Goal: Task Accomplishment & Management: Manage account settings

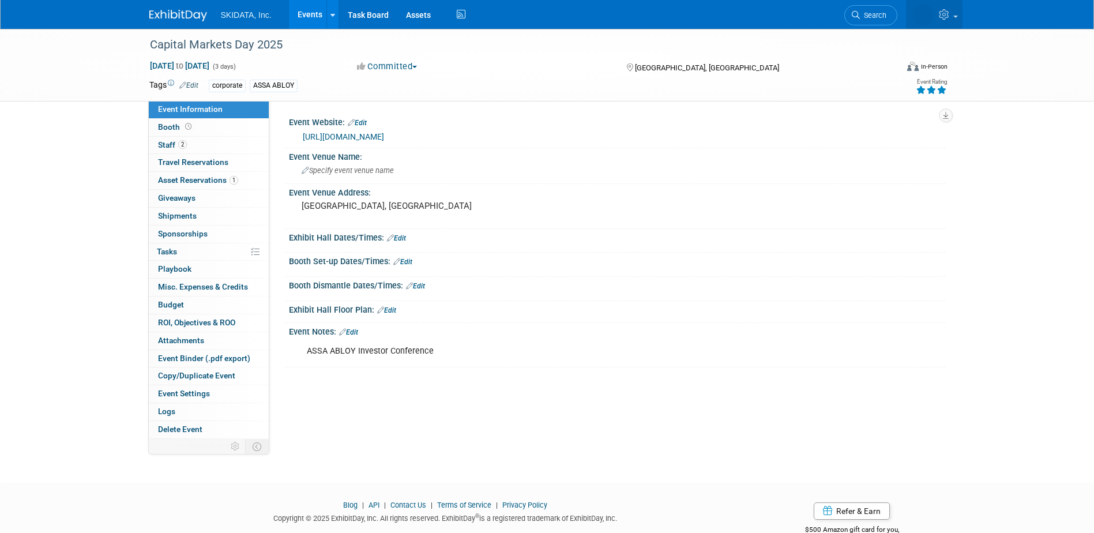
click at [952, 10] on icon at bounding box center [945, 14] width 13 height 10
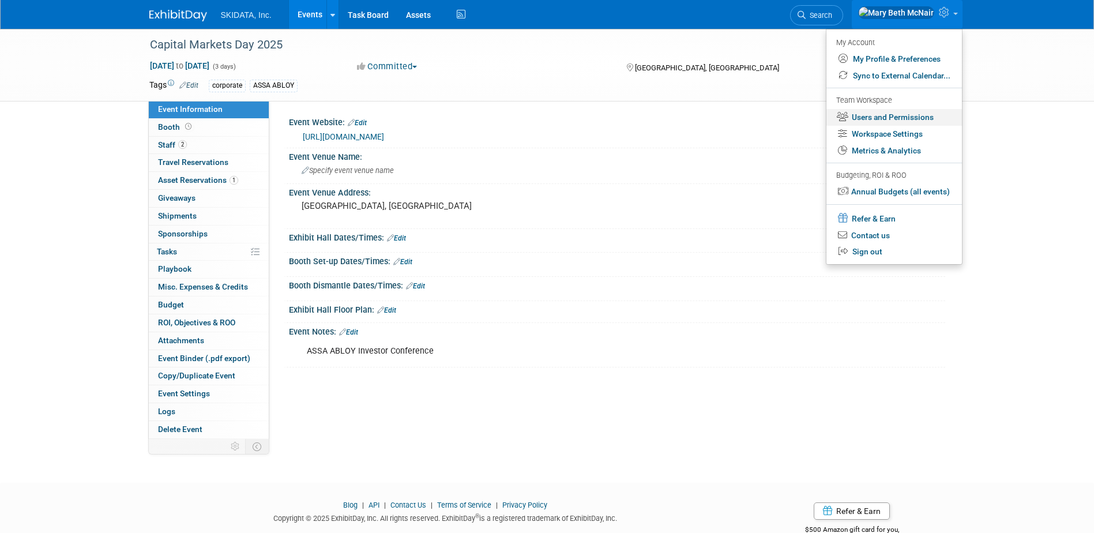
click at [928, 118] on link "Users and Permissions" at bounding box center [895, 117] width 136 height 17
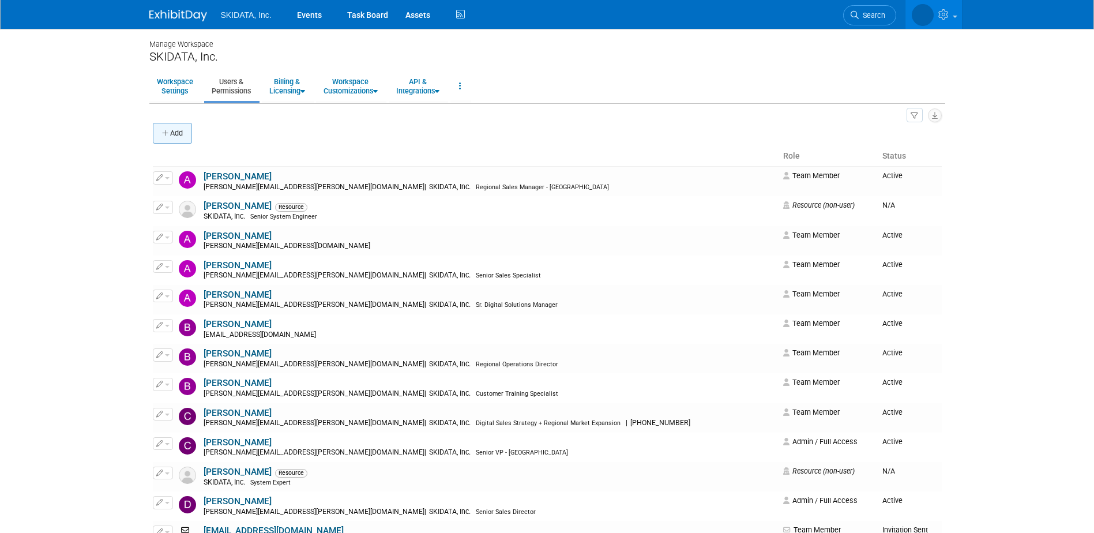
click at [171, 138] on button "Add" at bounding box center [172, 133] width 39 height 21
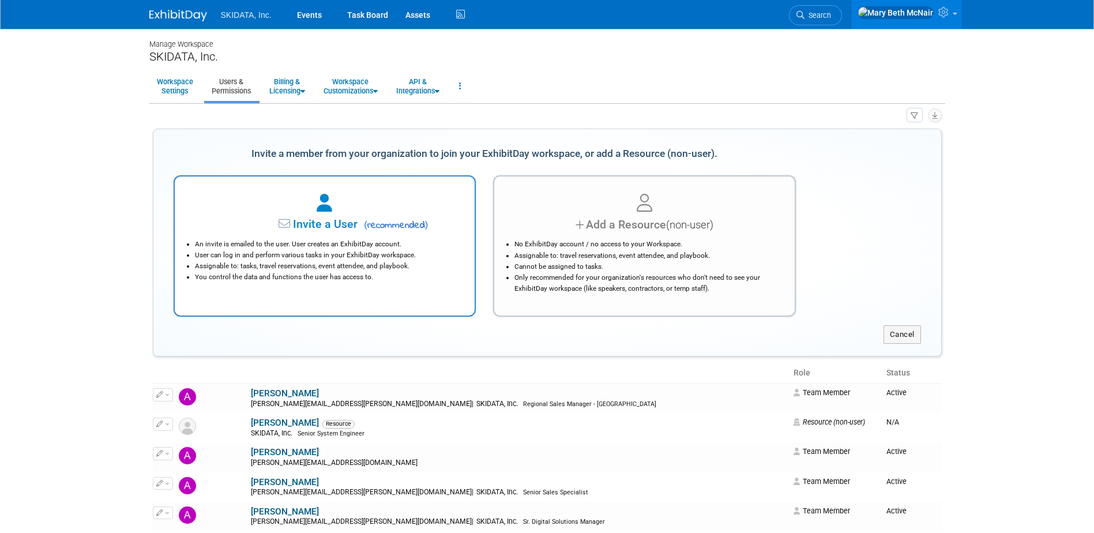
click at [302, 234] on div "An invite is emailed to the user. User creates an ExhibitDay account. User can …" at bounding box center [325, 258] width 272 height 50
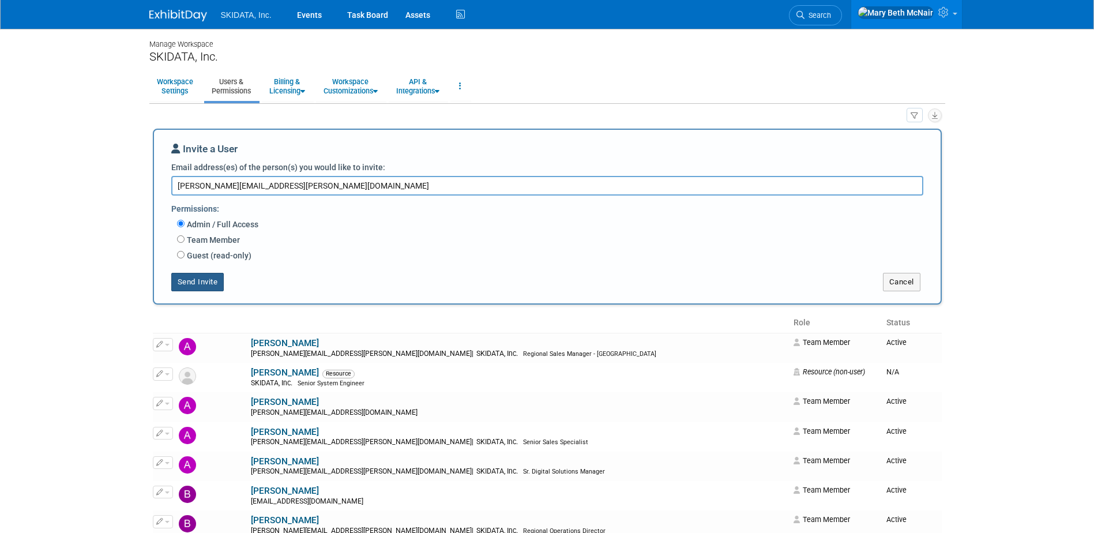
type textarea "[PERSON_NAME][EMAIL_ADDRESS][PERSON_NAME][DOMAIN_NAME]"
click at [212, 285] on button "Send Invite" at bounding box center [197, 282] width 53 height 18
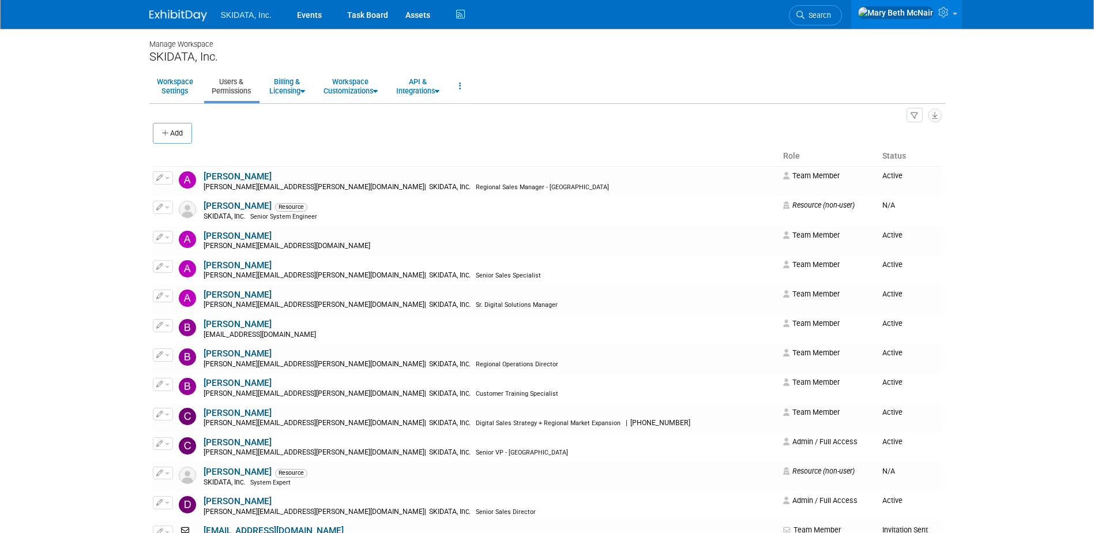
click at [267, 10] on li "SKIDATA, Inc." at bounding box center [254, 10] width 67 height 17
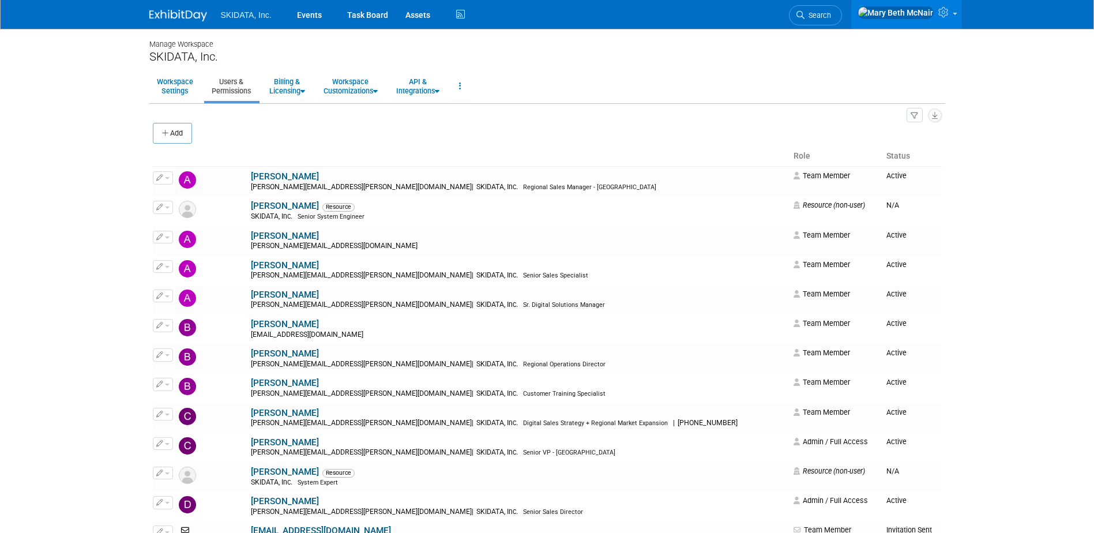
click at [945, 17] on icon at bounding box center [945, 12] width 13 height 10
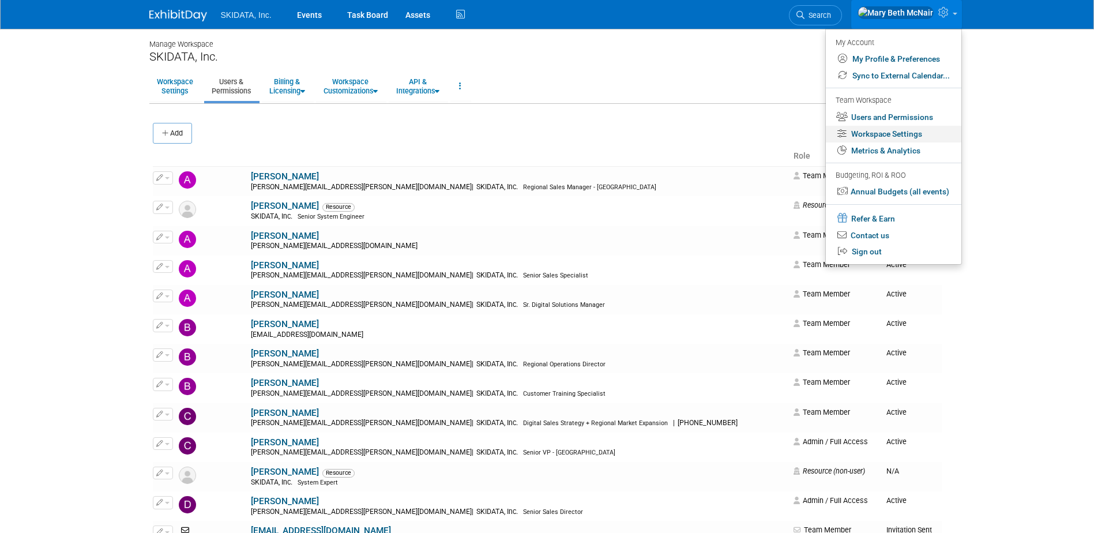
click at [892, 137] on link "Workspace Settings" at bounding box center [894, 134] width 136 height 17
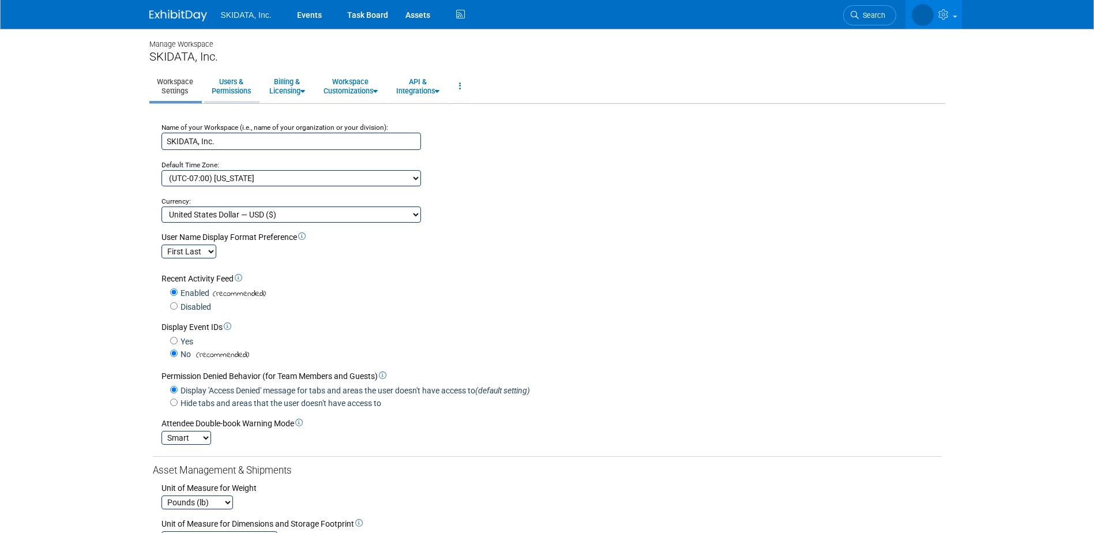
click at [239, 88] on link "Users & Permissions" at bounding box center [231, 86] width 54 height 28
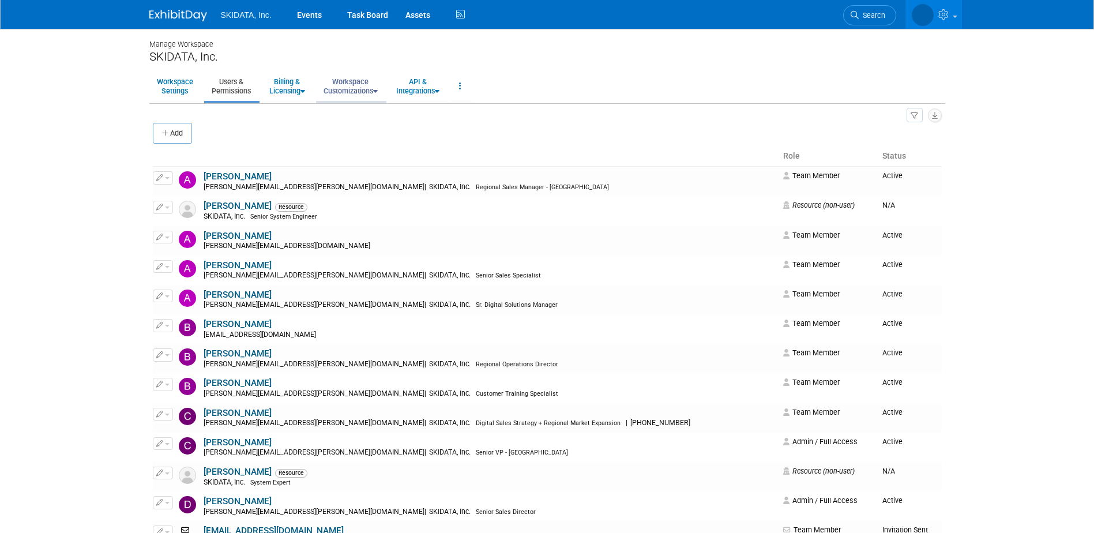
click at [364, 86] on link "Workspace Customizations" at bounding box center [350, 86] width 69 height 28
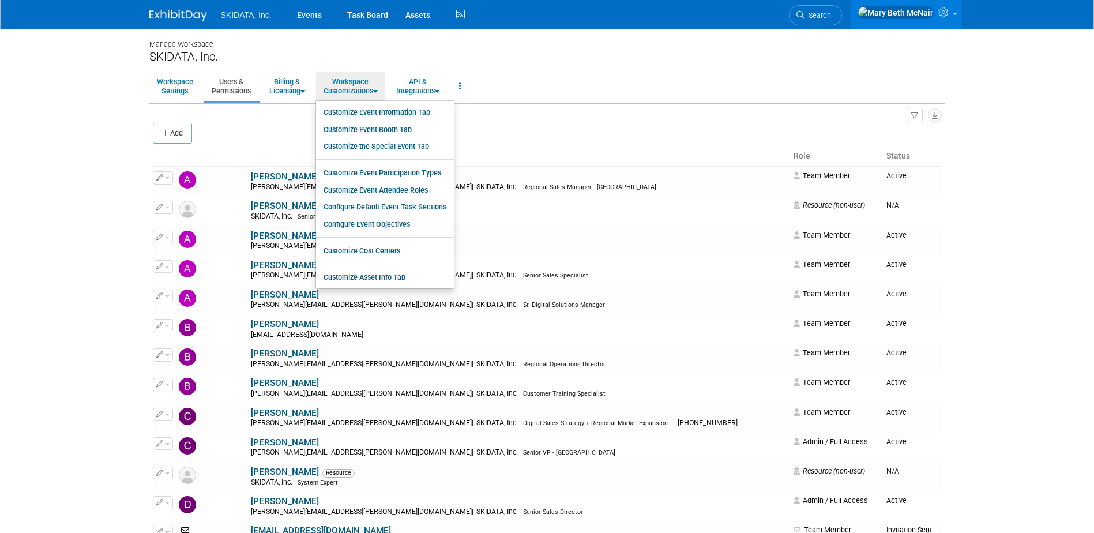
click at [351, 62] on div "SKIDATA, Inc." at bounding box center [547, 57] width 796 height 14
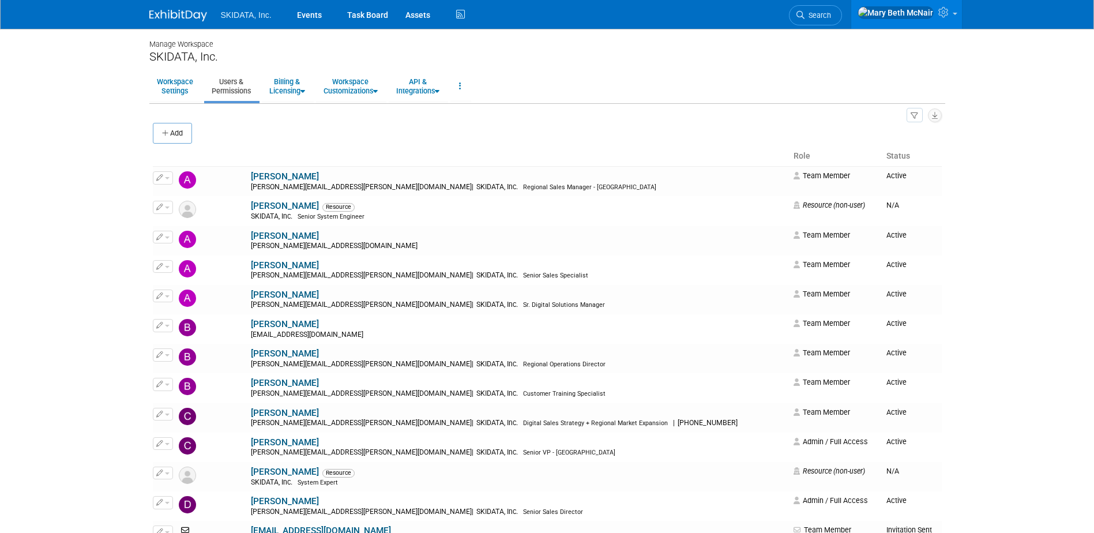
click at [191, 45] on div "Manage Workspace" at bounding box center [547, 39] width 796 height 21
click at [194, 14] on img at bounding box center [178, 16] width 58 height 12
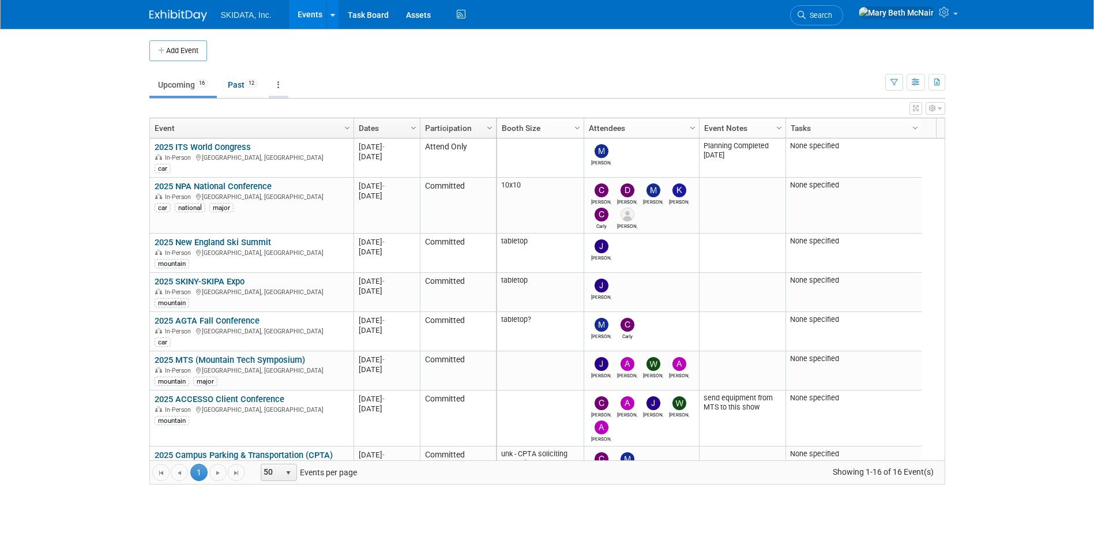
click at [288, 83] on link at bounding box center [279, 85] width 20 height 22
click at [427, 62] on td "Upcoming 16 Past 12 All Events 28 Past and Upcoming Grouped Annually Events gro…" at bounding box center [517, 79] width 736 height 37
